Goal: Transaction & Acquisition: Obtain resource

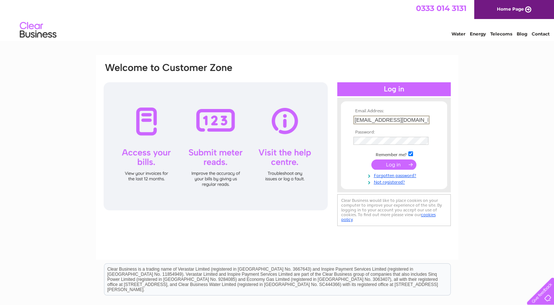
type input "[EMAIL_ADDRESS][DOMAIN_NAME]"
click at [382, 165] on input "submit" at bounding box center [393, 164] width 45 height 10
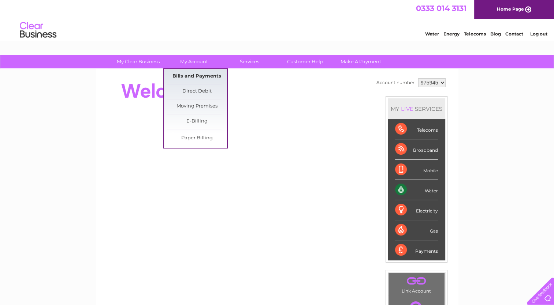
click at [204, 75] on link "Bills and Payments" at bounding box center [197, 76] width 60 height 15
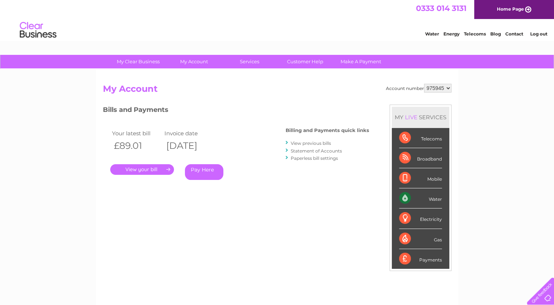
click at [313, 145] on link "View previous bills" at bounding box center [311, 143] width 40 height 5
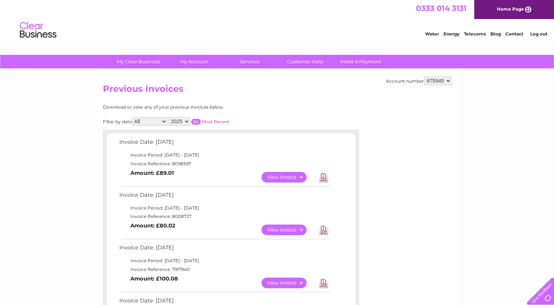
click at [323, 231] on link "Download" at bounding box center [323, 230] width 9 height 11
click at [325, 175] on link "Download" at bounding box center [323, 177] width 9 height 11
click at [539, 32] on link "Log out" at bounding box center [538, 33] width 17 height 5
